Goal: Information Seeking & Learning: Learn about a topic

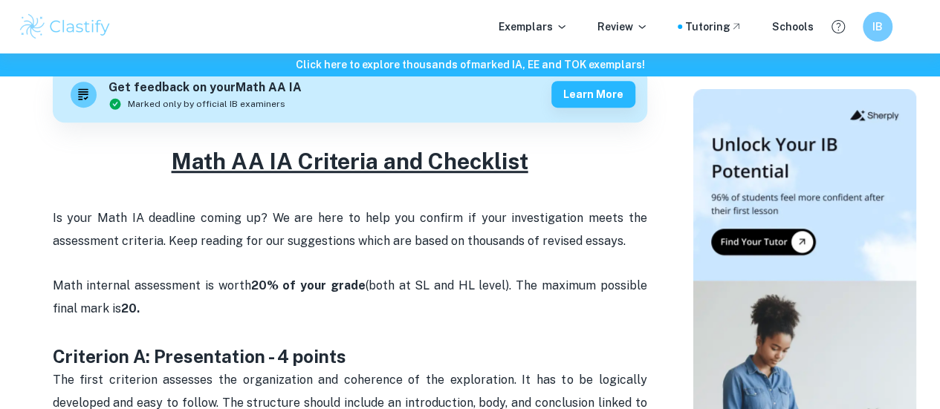
scroll to position [446, 0]
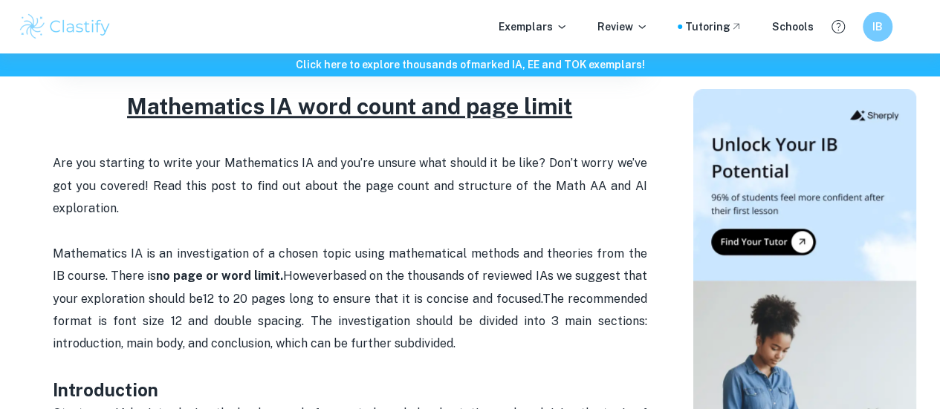
scroll to position [520, 0]
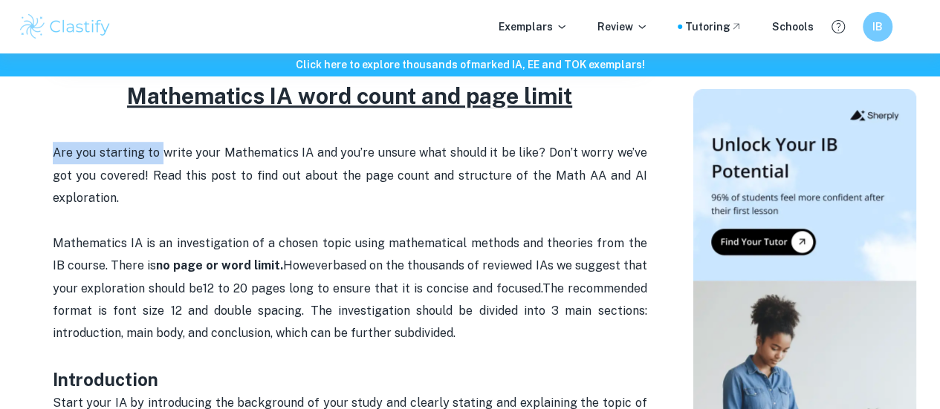
drag, startPoint x: 221, startPoint y: 157, endPoint x: 394, endPoint y: 140, distance: 173.2
click at [386, 178] on span "Are you starting to write your Mathematics IA and you’re unsure what should it …" at bounding box center [351, 175] width 597 height 59
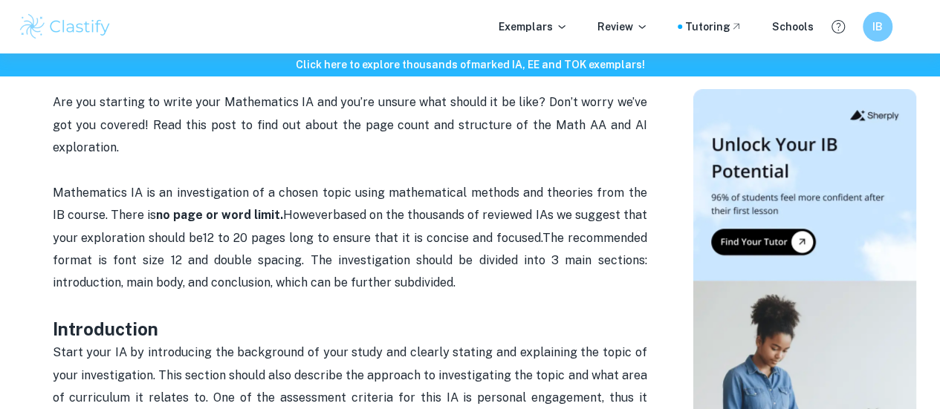
scroll to position [594, 0]
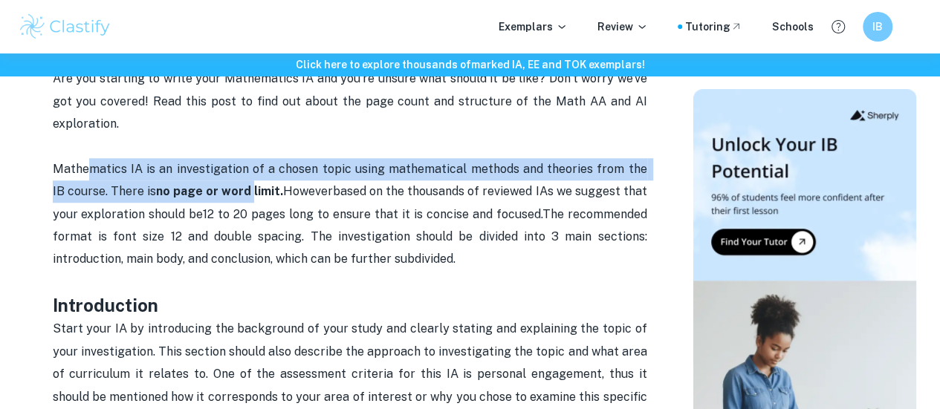
drag, startPoint x: 102, startPoint y: 192, endPoint x: 242, endPoint y: 189, distance: 140.4
click at [242, 189] on p "Mathematics IA is an investigation of a chosen topic using mathematical methods…" at bounding box center [350, 225] width 594 height 135
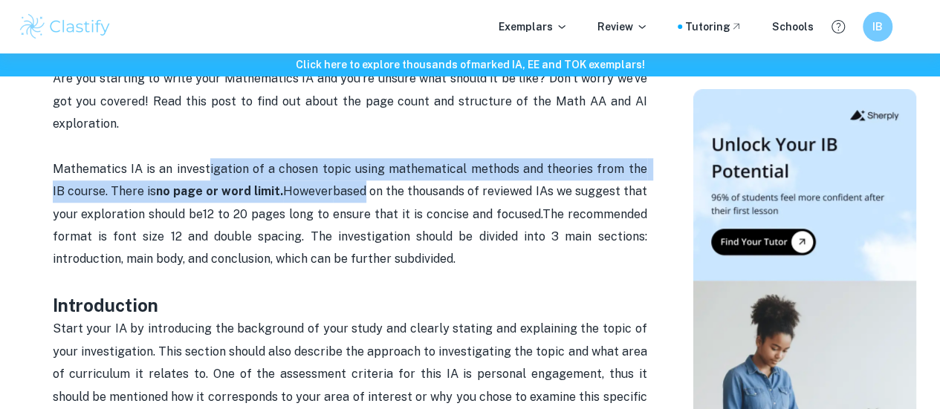
drag, startPoint x: 261, startPoint y: 167, endPoint x: 363, endPoint y: 195, distance: 106.3
click at [358, 198] on p "Mathematics IA is an investigation of a chosen topic using mathematical methods…" at bounding box center [350, 225] width 594 height 135
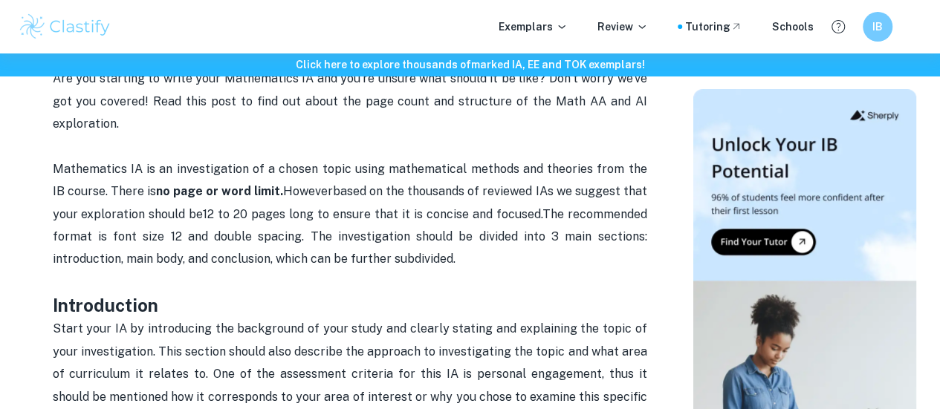
click at [368, 193] on span "based on the thousands of reviewed IAs we suggest that your exploration should …" at bounding box center [351, 202] width 597 height 36
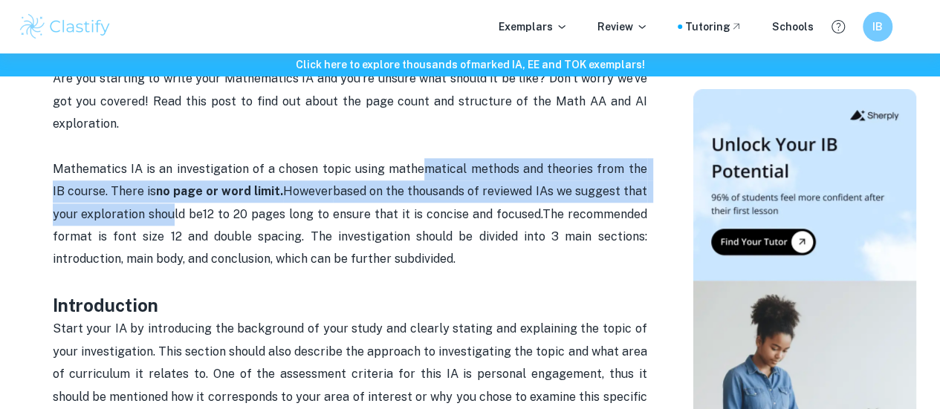
drag, startPoint x: 422, startPoint y: 185, endPoint x: 168, endPoint y: 224, distance: 257.1
click at [168, 224] on p "Mathematics IA is an investigation of a chosen topic using mathematical methods…" at bounding box center [350, 225] width 594 height 135
click at [166, 221] on span "based on the thousands of reviewed IAs we suggest that your exploration should …" at bounding box center [351, 202] width 597 height 36
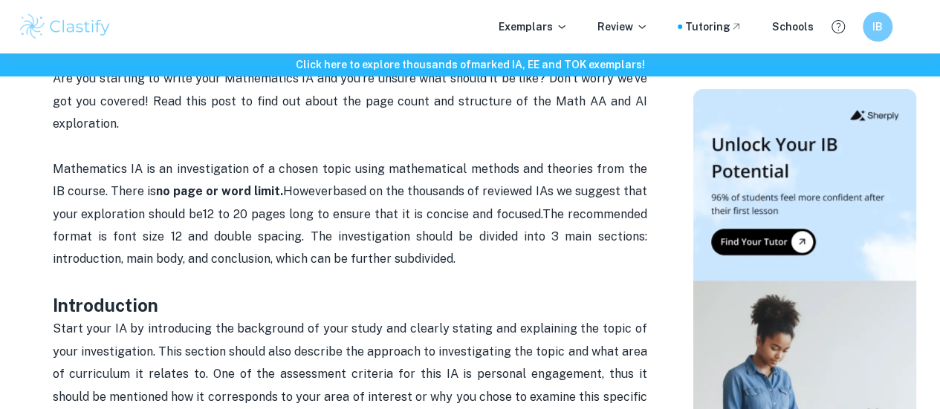
drag, startPoint x: 199, startPoint y: 222, endPoint x: 269, endPoint y: 218, distance: 70.0
click at [263, 219] on p "Mathematics IA is an investigation of a chosen topic using mathematical methods…" at bounding box center [350, 225] width 594 height 135
click at [269, 218] on span "12 to 20 pages long to ensure that it is concise and focused." at bounding box center [372, 214] width 339 height 14
drag, startPoint x: 496, startPoint y: 214, endPoint x: 627, endPoint y: 222, distance: 131.0
click at [621, 223] on p "Mathematics IA is an investigation of a chosen topic using mathematical methods…" at bounding box center [350, 225] width 594 height 135
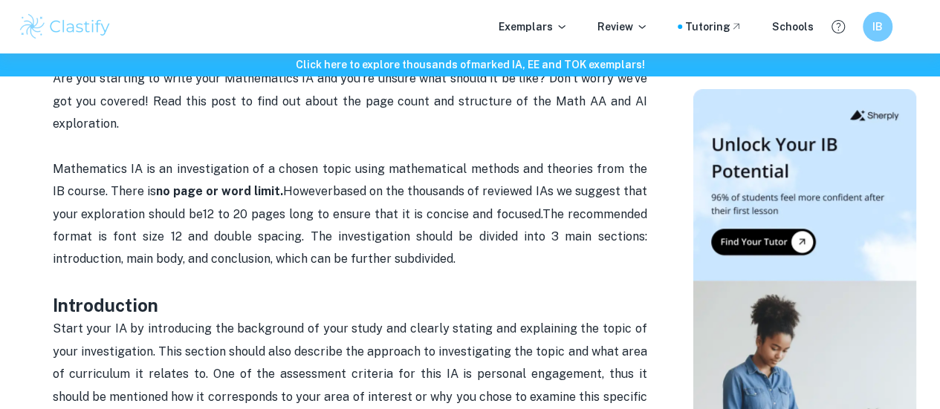
click at [628, 222] on span "The recommended format is font size 12 and double spacing. The investigation sh…" at bounding box center [351, 236] width 597 height 59
drag, startPoint x: 91, startPoint y: 250, endPoint x: 212, endPoint y: 250, distance: 121.8
click at [212, 250] on span "The recommended format is font size 12 and double spacing. The investigation sh…" at bounding box center [351, 236] width 597 height 59
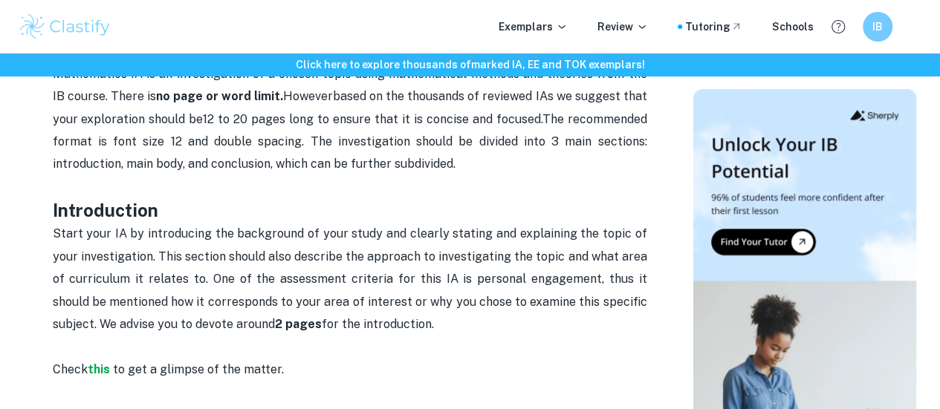
scroll to position [743, 0]
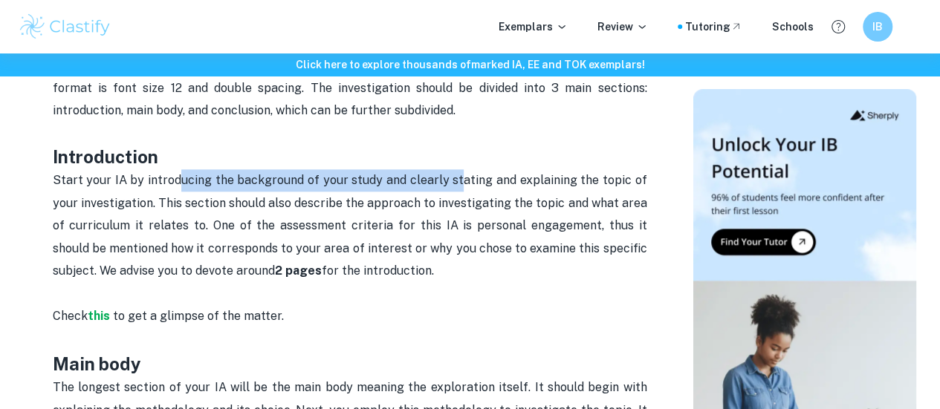
drag, startPoint x: 223, startPoint y: 186, endPoint x: 478, endPoint y: 180, distance: 255.6
click at [475, 180] on p "Start your IA by introducing the background of your study and clearly stating a…" at bounding box center [350, 248] width 594 height 158
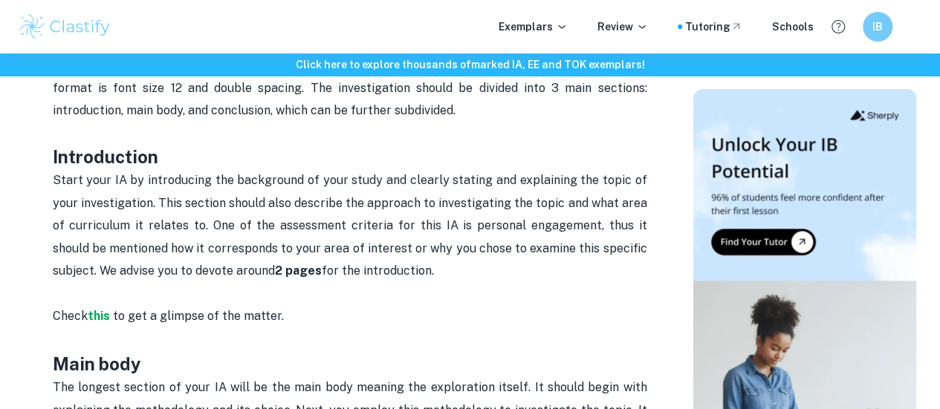
click at [478, 180] on p "Start your IA by introducing the background of your study and clearly stating a…" at bounding box center [350, 248] width 594 height 158
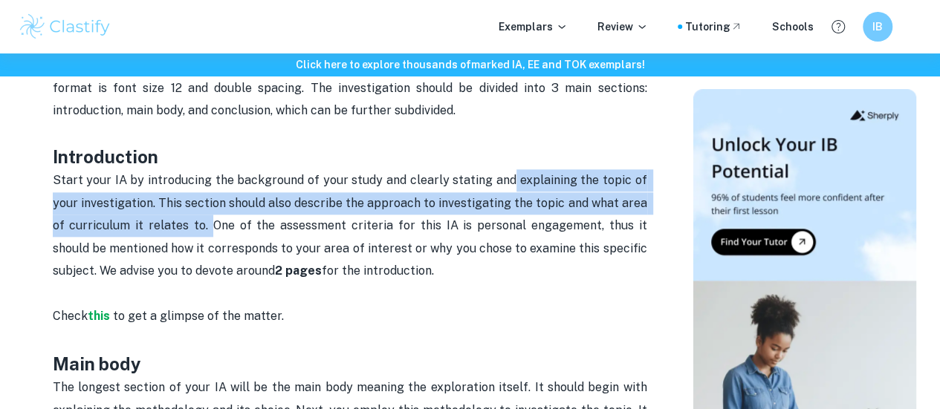
drag, startPoint x: 518, startPoint y: 186, endPoint x: 202, endPoint y: 232, distance: 319.8
click at [202, 232] on span "Start your IA by introducing the background of your study and clearly stating a…" at bounding box center [351, 225] width 597 height 105
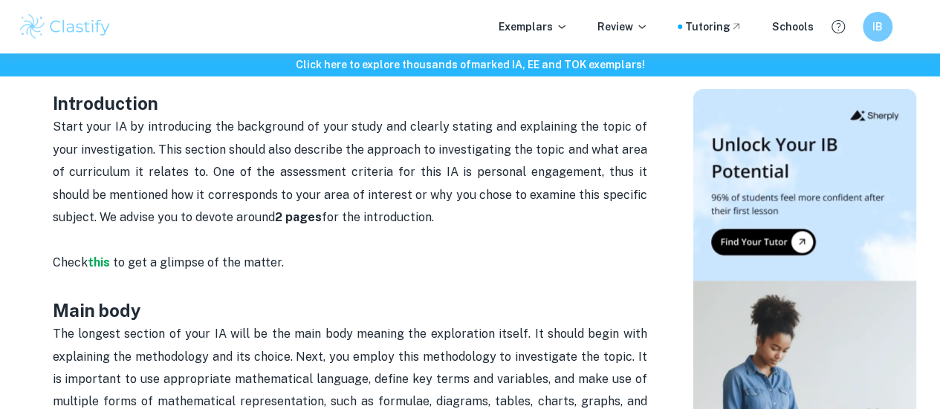
scroll to position [817, 0]
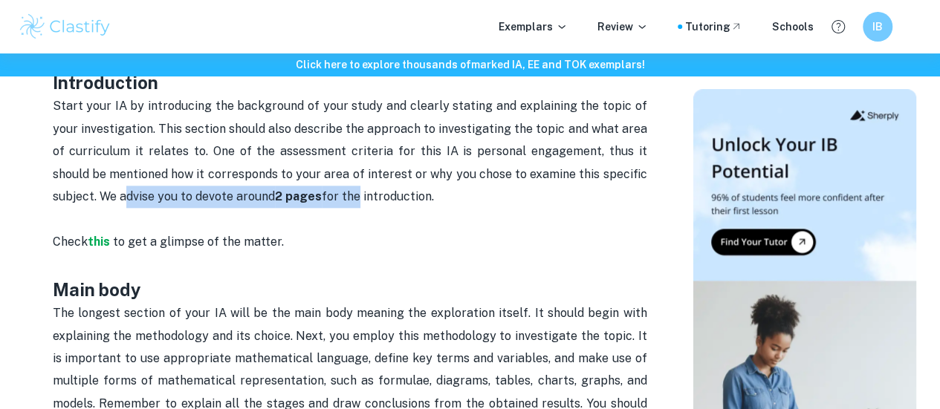
drag, startPoint x: 138, startPoint y: 204, endPoint x: 378, endPoint y: 200, distance: 239.9
click at [365, 200] on span "Start your IA by introducing the background of your study and clearly stating a…" at bounding box center [351, 151] width 597 height 105
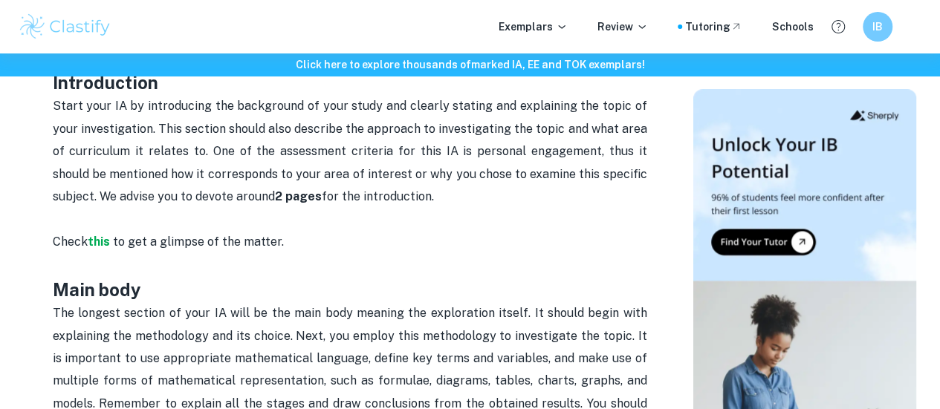
click at [381, 201] on span "Start your IA by introducing the background of your study and clearly stating a…" at bounding box center [351, 151] width 597 height 105
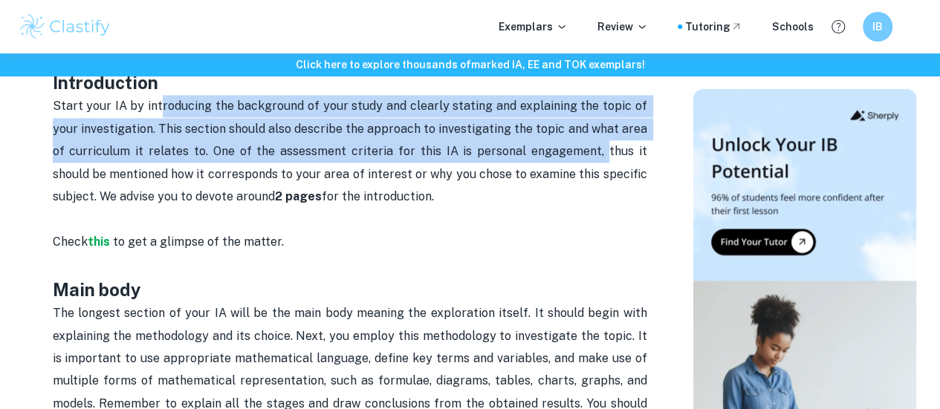
drag, startPoint x: 288, startPoint y: 111, endPoint x: 568, endPoint y: 154, distance: 283.2
click at [568, 154] on span "Start your IA by introducing the background of your study and clearly stating a…" at bounding box center [351, 151] width 597 height 105
click at [311, 165] on span "Start your IA by introducing the background of your study and clearly stating a…" at bounding box center [351, 151] width 597 height 105
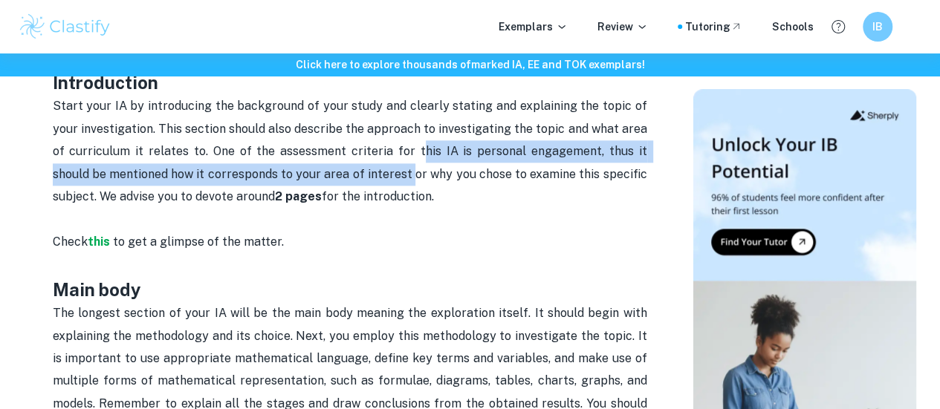
drag, startPoint x: 398, startPoint y: 149, endPoint x: 397, endPoint y: 180, distance: 31.2
click at [397, 180] on p "Start your IA by introducing the background of your study and clearly stating a…" at bounding box center [350, 174] width 594 height 158
click at [397, 180] on span "Start your IA by introducing the background of your study and clearly stating a…" at bounding box center [351, 151] width 597 height 105
drag, startPoint x: 380, startPoint y: 152, endPoint x: 342, endPoint y: 195, distance: 58.4
click at [377, 190] on p "Start your IA by introducing the background of your study and clearly stating a…" at bounding box center [350, 174] width 594 height 158
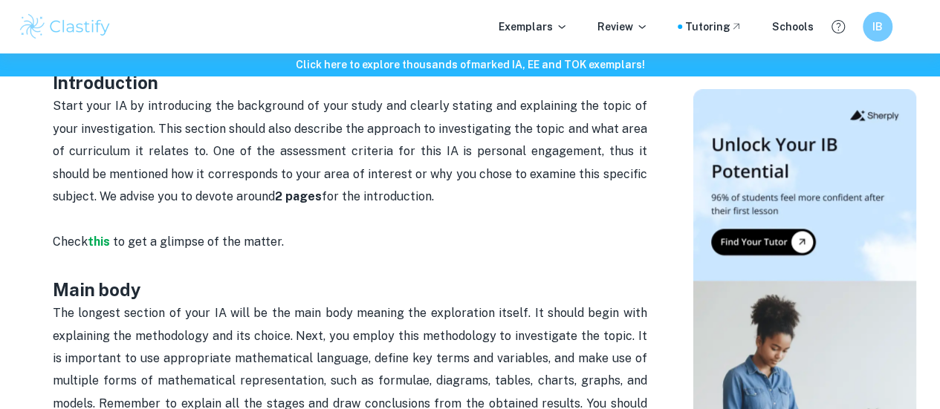
click at [258, 197] on span "Start your IA by introducing the background of your study and clearly stating a…" at bounding box center [351, 151] width 597 height 105
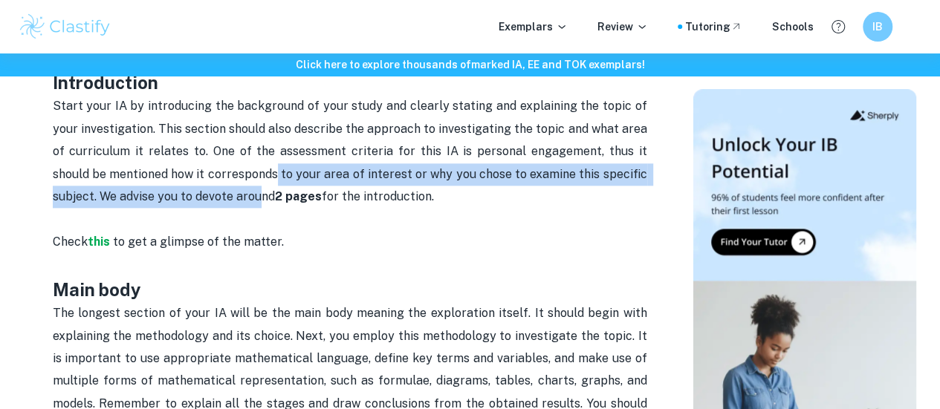
drag, startPoint x: 250, startPoint y: 183, endPoint x: 257, endPoint y: 206, distance: 24.0
click at [257, 204] on span "Start your IA by introducing the background of your study and clearly stating a…" at bounding box center [351, 151] width 597 height 105
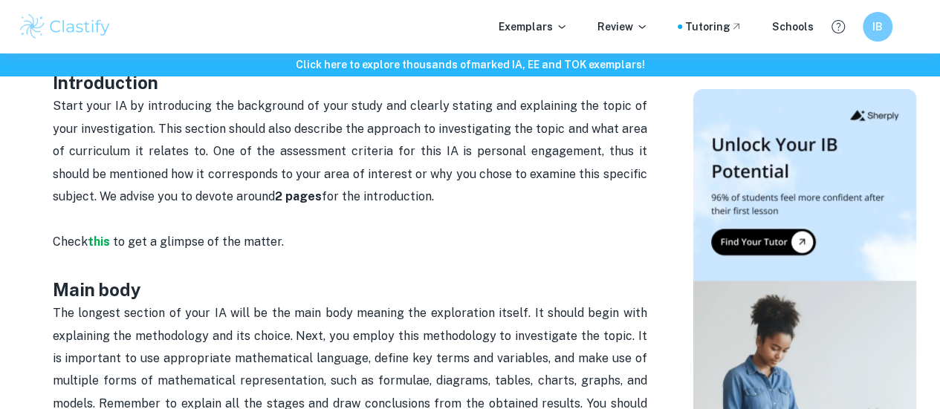
click at [269, 201] on span "Start your IA by introducing the background of your study and clearly stating a…" at bounding box center [351, 151] width 597 height 105
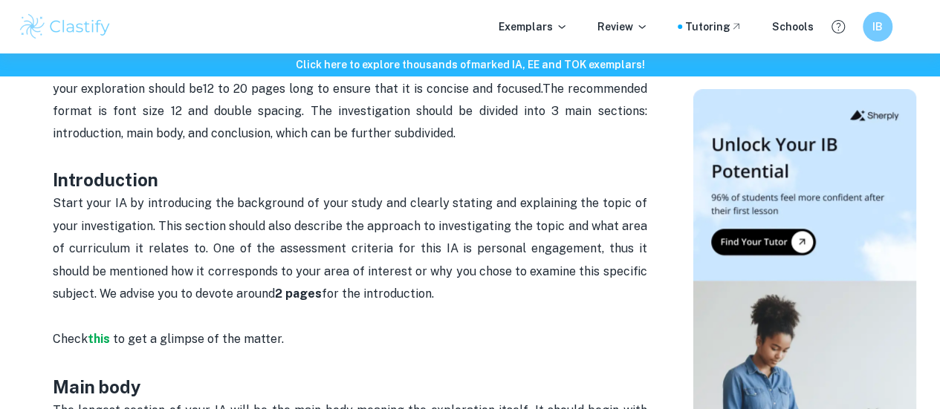
scroll to position [743, 0]
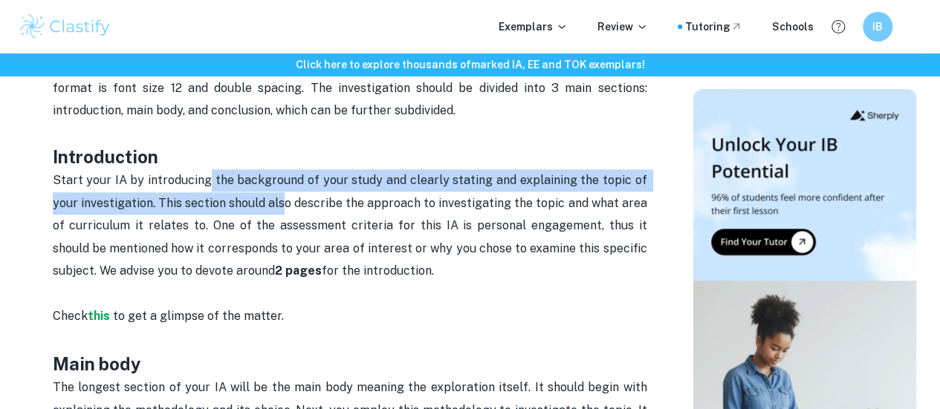
drag, startPoint x: 209, startPoint y: 188, endPoint x: 250, endPoint y: 215, distance: 48.8
click at [256, 216] on span "Start your IA by introducing the background of your study and clearly stating a…" at bounding box center [351, 225] width 597 height 105
click at [189, 205] on span "Start your IA by introducing the background of your study and clearly stating a…" at bounding box center [351, 225] width 597 height 105
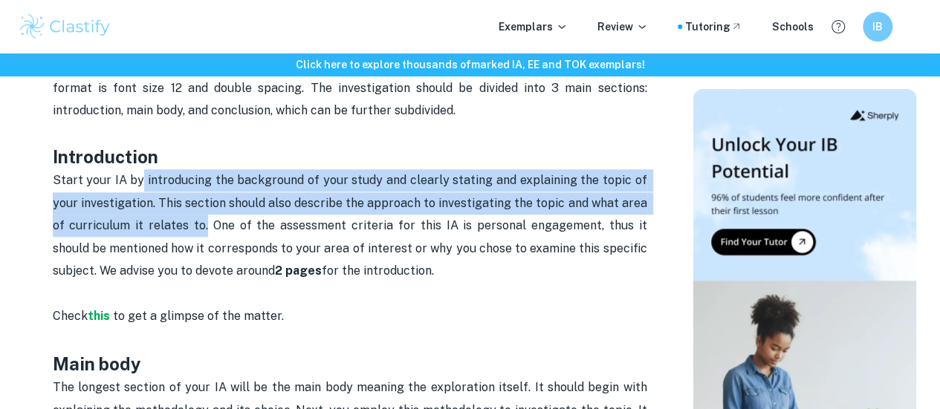
drag, startPoint x: 141, startPoint y: 188, endPoint x: 195, endPoint y: 241, distance: 76.2
click at [195, 241] on p "Start your IA by introducing the background of your study and clearly stating a…" at bounding box center [350, 248] width 594 height 158
click at [212, 200] on p "Start your IA by introducing the background of your study and clearly stating a…" at bounding box center [350, 248] width 594 height 158
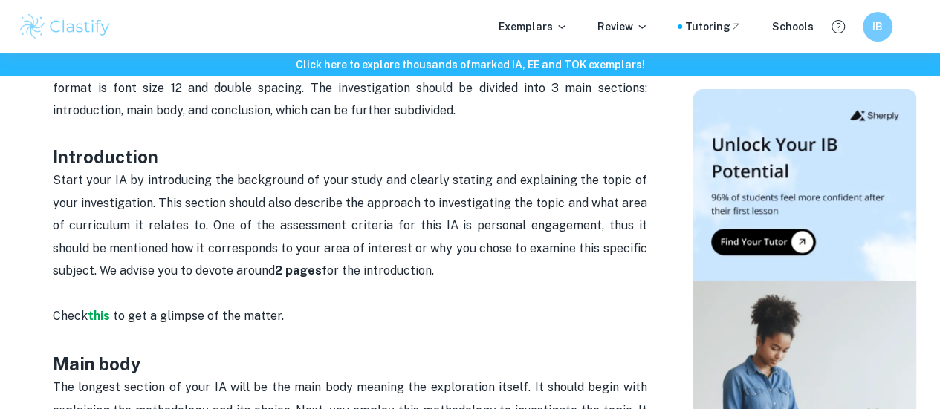
click at [129, 198] on p "Start your IA by introducing the background of your study and clearly stating a…" at bounding box center [350, 248] width 594 height 158
drag, startPoint x: 208, startPoint y: 190, endPoint x: 190, endPoint y: 191, distance: 17.8
click at [187, 192] on span "Start your IA by introducing the background of your study and clearly stating a…" at bounding box center [351, 225] width 597 height 105
click at [428, 195] on p "Start your IA by introducing the background of your study and clearly stating a…" at bounding box center [350, 248] width 594 height 158
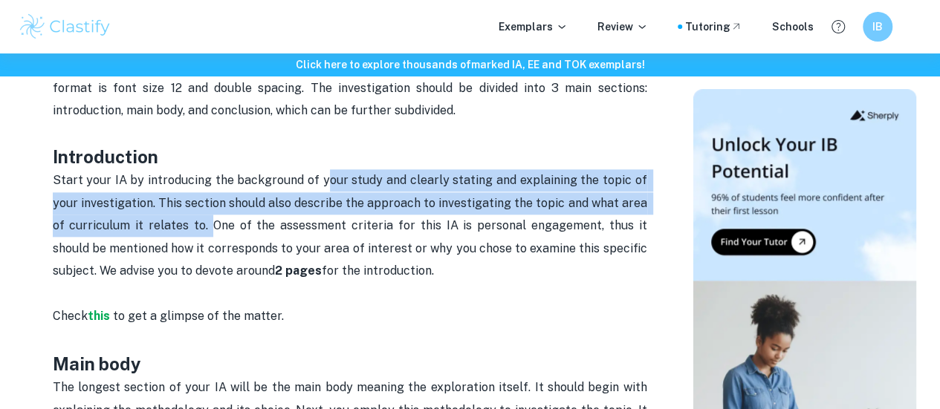
drag, startPoint x: 329, startPoint y: 180, endPoint x: 201, endPoint y: 224, distance: 135.5
click at [201, 224] on p "Start your IA by introducing the background of your study and clearly stating a…" at bounding box center [350, 248] width 594 height 158
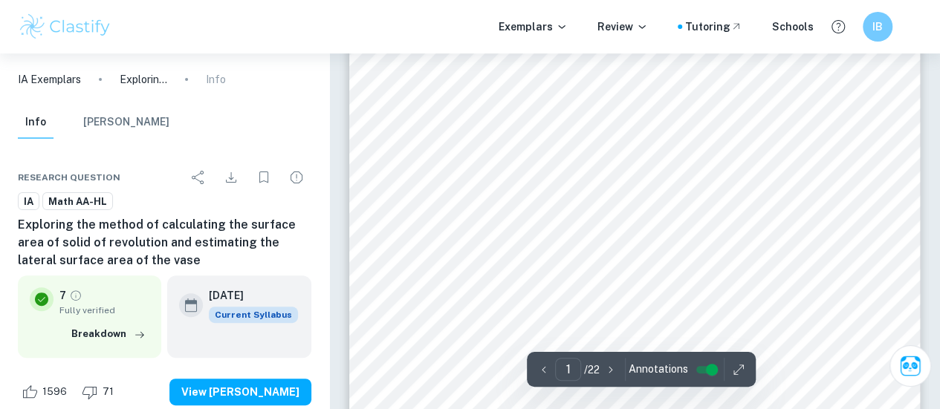
scroll to position [149, 0]
drag, startPoint x: 612, startPoint y: 179, endPoint x: 616, endPoint y: 189, distance: 11.0
click at [616, 188] on div "MATHEMATICS ANALYSIS AND APPROACHES HIGHER LEVEL EXPLORATION Exploring the meth…" at bounding box center [634, 323] width 570 height 807
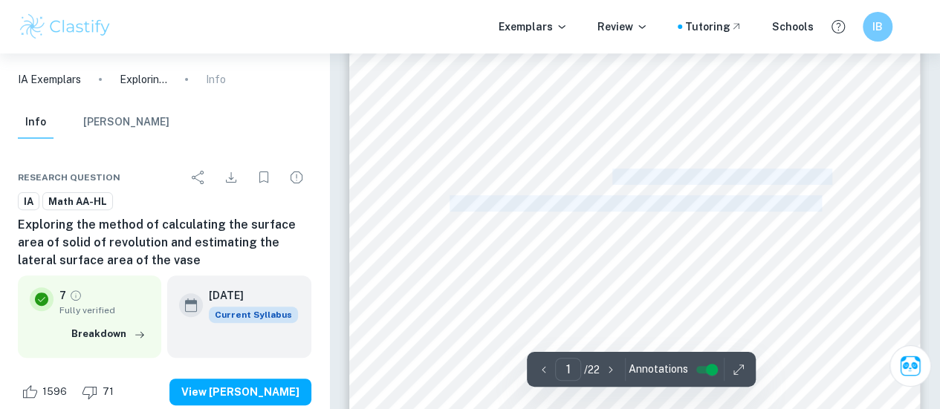
click at [616, 189] on div "MATHEMATICS ANALYSIS AND APPROACHES HIGHER LEVEL EXPLORATION Exploring the meth…" at bounding box center [634, 323] width 570 height 807
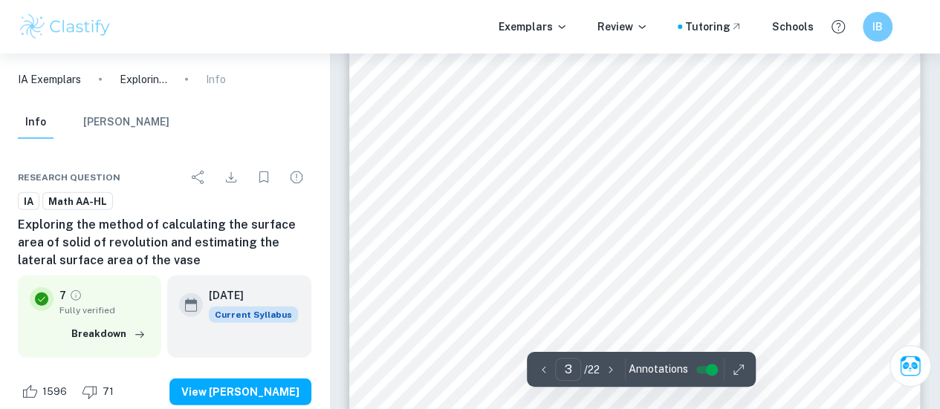
scroll to position [1783, 0]
drag, startPoint x: 712, startPoint y: 281, endPoint x: 738, endPoint y: 270, distance: 28.7
click at [732, 274] on div "2 is no paint coverage data available for that type of paint. Therefore, I deci…" at bounding box center [634, 410] width 570 height 807
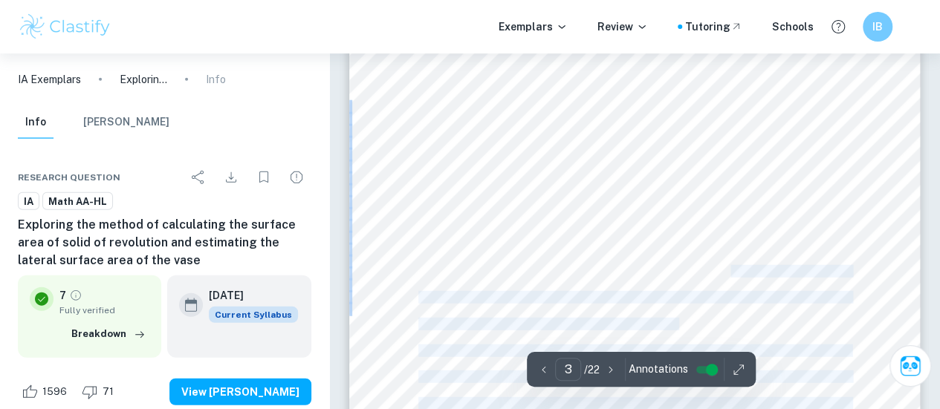
click at [739, 270] on span "For the sake of the investigation, I will assume that my vase is a perfect volu…" at bounding box center [634, 271] width 432 height 11
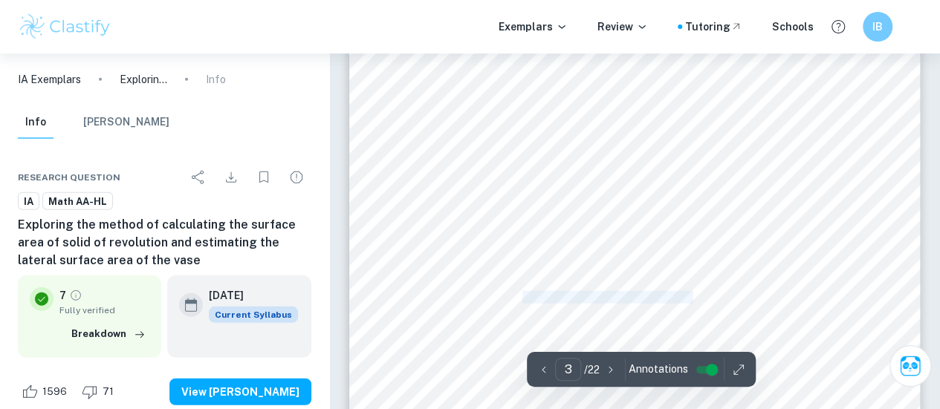
drag, startPoint x: 565, startPoint y: 299, endPoint x: 735, endPoint y: 296, distance: 170.9
click at [722, 296] on span "Even though it is not in the reality, this approximation will allow me to calcu…" at bounding box center [634, 297] width 432 height 11
click at [741, 295] on span "Even though it is not in the reality, this approximation will allow me to calcu…" at bounding box center [634, 297] width 432 height 11
